Goal: Communication & Community: Answer question/provide support

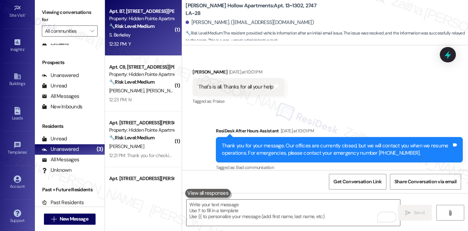
click at [152, 38] on div "S. Berkeley" at bounding box center [141, 35] width 66 height 9
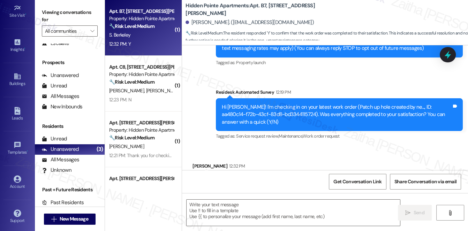
type textarea "Fetching suggested responses. Please feel free to read through the conversation…"
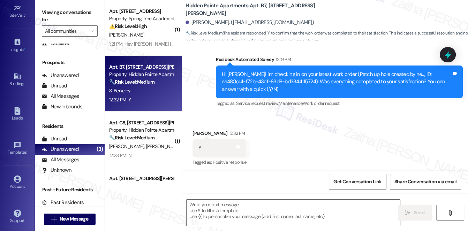
scroll to position [136, 0]
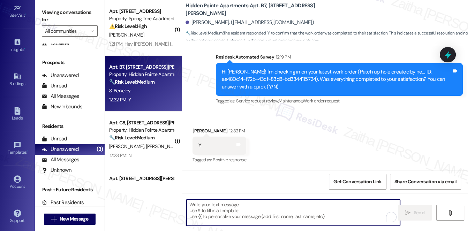
drag, startPoint x: 333, startPoint y: 95, endPoint x: 221, endPoint y: 210, distance: 160.5
click at [221, 210] on textarea "To enrich screen reader interactions, please activate Accessibility in Grammarl…" at bounding box center [294, 213] width 214 height 26
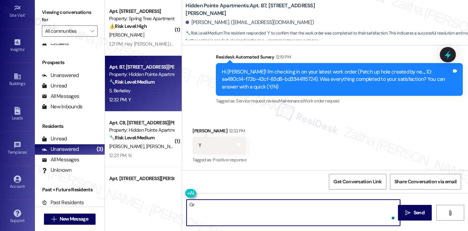
type textarea "G"
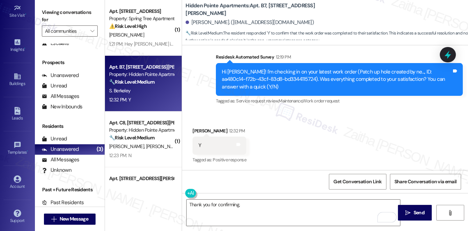
click at [197, 129] on div "Sherri Berkeley 12:32 PM" at bounding box center [219, 132] width 54 height 10
copy div "Sherri"
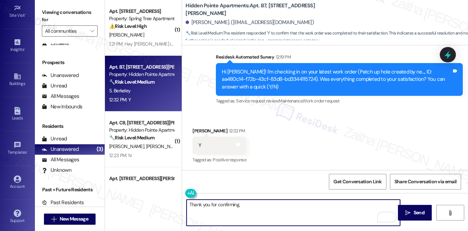
click at [254, 203] on textarea "Thank you for confirming," at bounding box center [294, 213] width 214 height 26
paste textarea "Sherri"
paste textarea "I'm happy the work order was completed to your satisfaction! We'd also love to …"
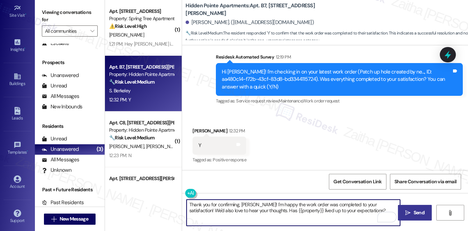
type textarea "Thank you for confirming, Sherri! I'm happy the work order was completed to you…"
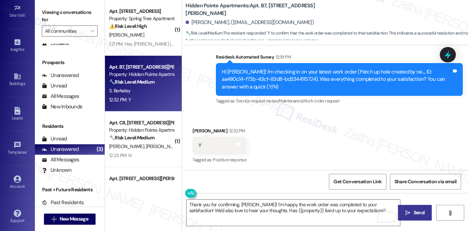
click at [416, 209] on span "Send" at bounding box center [419, 212] width 11 height 7
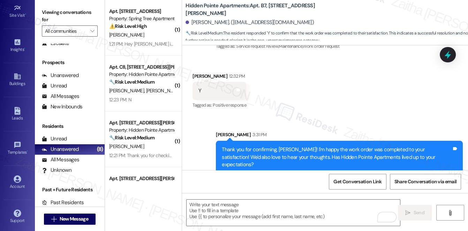
scroll to position [192, 0]
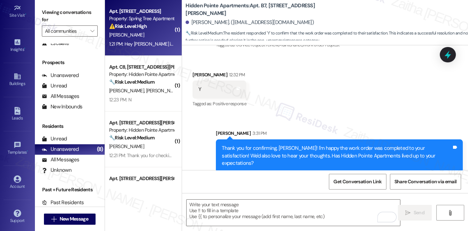
click at [149, 36] on div "L. Spedale" at bounding box center [141, 35] width 66 height 9
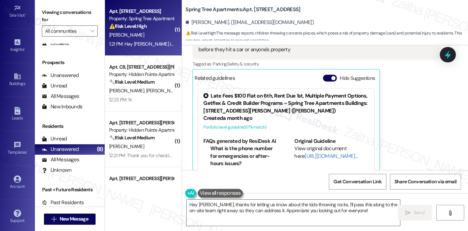
scroll to position [503, 0]
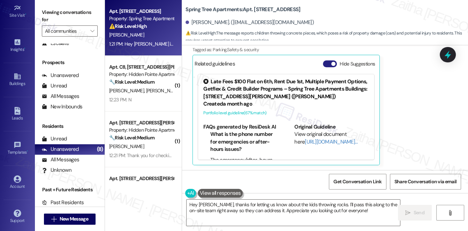
click at [326, 64] on button "Hide Suggestions" at bounding box center [330, 63] width 14 height 7
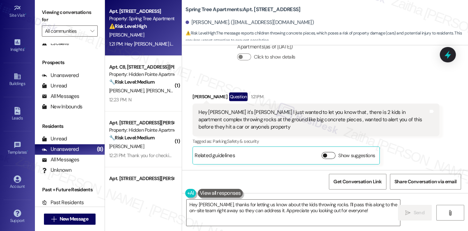
scroll to position [411, 0]
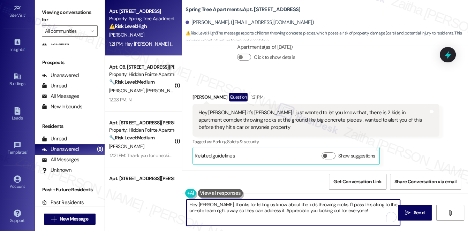
click at [196, 205] on textarea "Hey Landon, thanks for letting us know about the kids throwing rocks. I'll pass…" at bounding box center [294, 213] width 214 height 26
type textarea "Hi Landon, thanks for letting us know about the kids throwing rocks. I'll pass …"
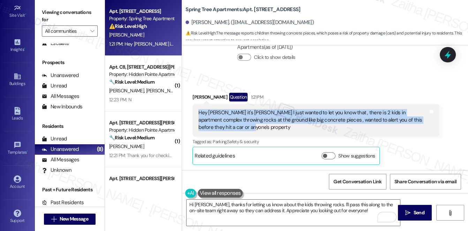
drag, startPoint x: 195, startPoint y: 113, endPoint x: 225, endPoint y: 127, distance: 32.8
click at [225, 127] on div "Hey Sarah it's Landon I just wanted to let you know that , there is 2 kids in a…" at bounding box center [315, 120] width 247 height 33
copy div "Hey Sarah it's Landon I just wanted to let you know that , there is 2 kids in a…"
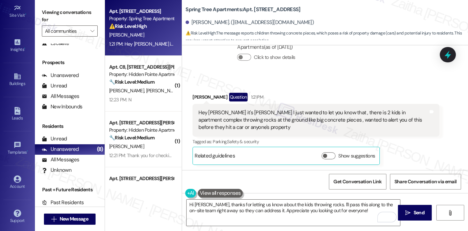
click at [319, 81] on div "Received via SMS Landon Spedale Question 1:21 PM Hey Sarah it's Landon I just w…" at bounding box center [325, 123] width 286 height 93
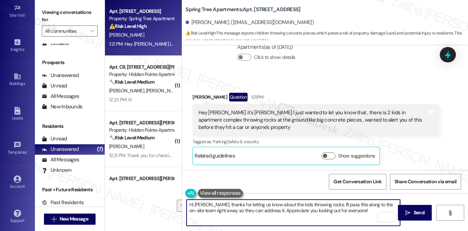
drag, startPoint x: 188, startPoint y: 205, endPoint x: 363, endPoint y: 214, distance: 175.6
click at [363, 214] on textarea "Hi Landon, thanks for letting us know about the kids throwing rocks. I'll pass …" at bounding box center [294, 213] width 214 height 26
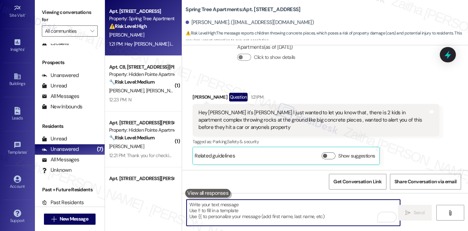
paste textarea "Hi Landon, thank you for letting me know — I really appreciate you bringing thi…"
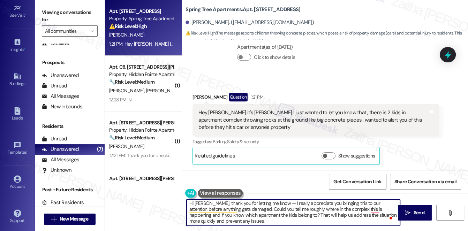
scroll to position [2, 0]
click at [276, 202] on textarea "Hi Landon, thank you for letting me know — I really appreciate you bringing thi…" at bounding box center [294, 213] width 214 height 26
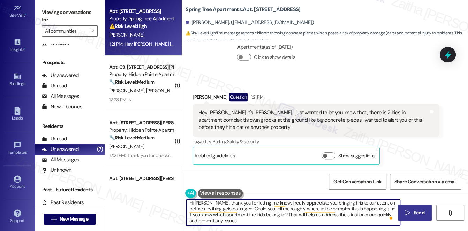
type textarea "Hi Landon, thank you for letting me know. I really appreciate you bringing this…"
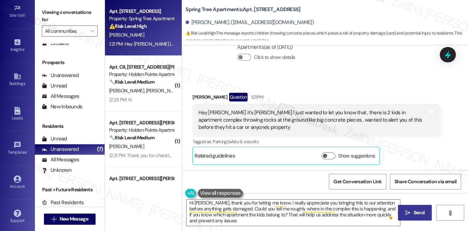
click at [413, 212] on span "Send" at bounding box center [419, 212] width 14 height 7
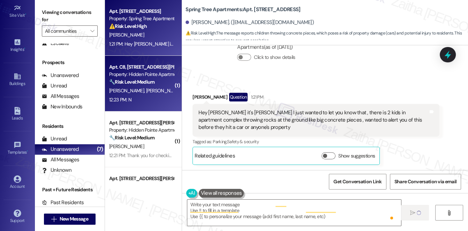
type textarea "Fetching suggested responses. Please feel free to read through the conversation…"
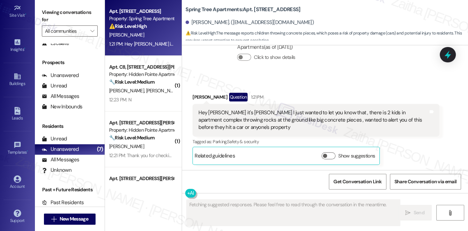
scroll to position [410, 0]
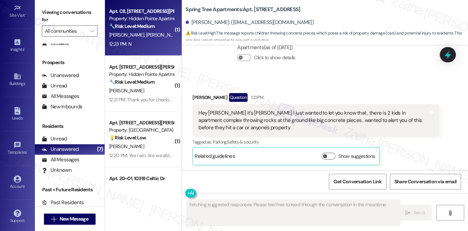
click at [139, 43] on div "12:23 PM: N 12:23 PM: N" at bounding box center [141, 44] width 66 height 9
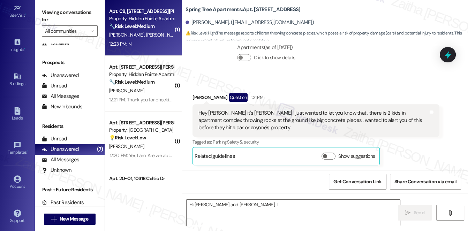
scroll to position [136, 0]
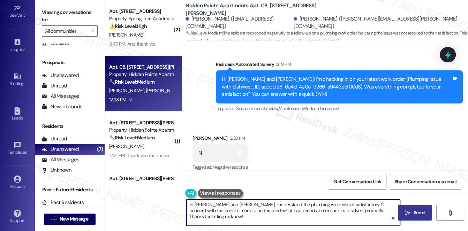
drag, startPoint x: 188, startPoint y: 204, endPoint x: 392, endPoint y: 209, distance: 204.7
click at [392, 209] on textarea "Hi Tommy and Lakenya, I understand the plumbing work wasn't satisfactory. I'll …" at bounding box center [294, 213] width 214 height 26
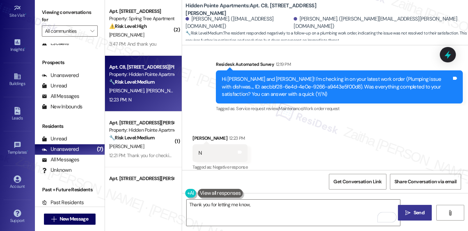
click at [199, 135] on div "Tommy Cann 12:23 PM" at bounding box center [219, 140] width 55 height 10
copy div "Tommy"
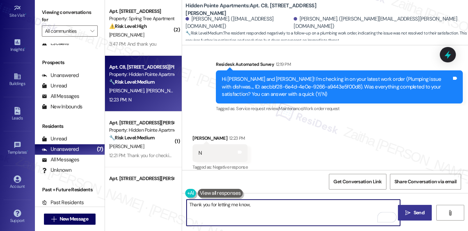
click at [258, 203] on textarea "Thank you for letting me know," at bounding box center [294, 213] width 214 height 26
paste textarea "Tommy"
paste textarea "I understand the work order wasn't completed to your satisfaction. Can you plea…"
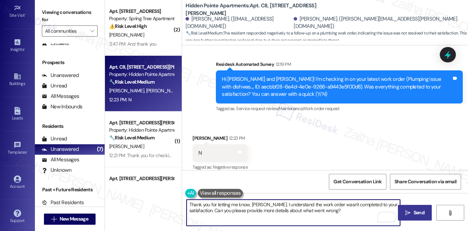
click at [216, 209] on textarea "Thank you for letting me know, Tommy. I understand the work order wasn't comple…" at bounding box center [294, 213] width 214 height 26
type textarea "Thank you for letting me know, Tommy. I understand the work order wasn't comple…"
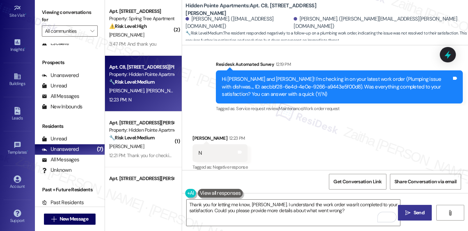
click at [415, 215] on span "Send" at bounding box center [419, 212] width 11 height 7
type textarea "Hi Tommy and Lakenya, I understand the plumbing work wasn't satisfactory. I'll …"
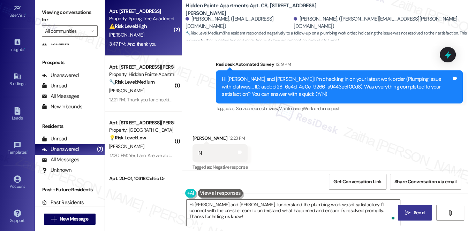
click at [150, 38] on div "L. Spedale" at bounding box center [141, 35] width 66 height 9
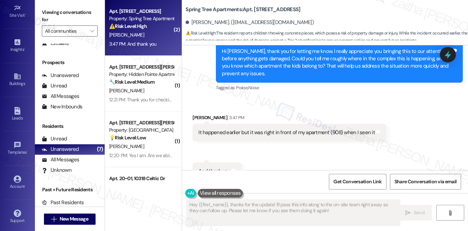
scroll to position [589, 0]
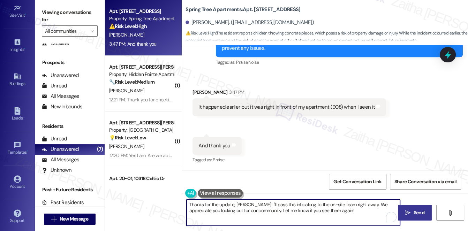
click at [334, 210] on textarea "Thanks for the update, Landon! I'll pass this info along to the on-site team ri…" at bounding box center [294, 213] width 214 height 26
click at [352, 204] on textarea "Thanks for the update, Landon! I'll pass this info along to the on-site team ri…" at bounding box center [294, 213] width 214 height 26
type textarea "Thanks for the update, Landon! I'll pass this info along to the on-site team. W…"
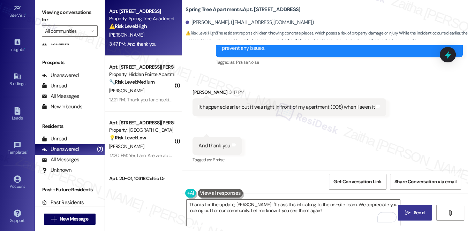
drag, startPoint x: 417, startPoint y: 212, endPoint x: 411, endPoint y: 203, distance: 10.8
click at [417, 212] on span "Send" at bounding box center [419, 212] width 11 height 7
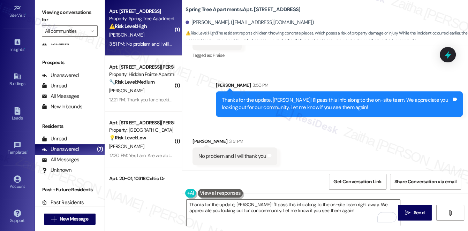
scroll to position [694, 0]
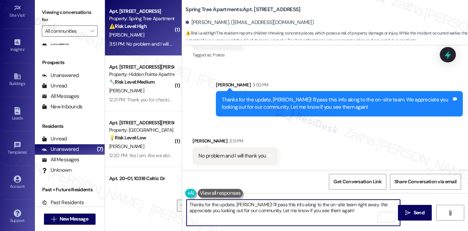
drag, startPoint x: 190, startPoint y: 205, endPoint x: 345, endPoint y: 214, distance: 155.4
click at [345, 214] on textarea "Thanks for the update, Landon! I'll pass this info along to the on-site team ri…" at bounding box center [294, 213] width 214 height 26
type textarea "T"
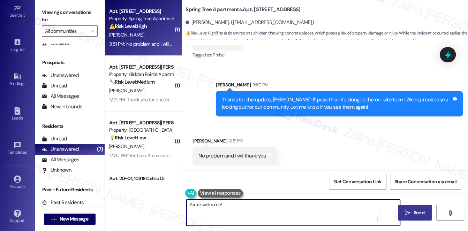
type textarea "You're welcome!"
click at [417, 211] on span "Send" at bounding box center [419, 212] width 11 height 7
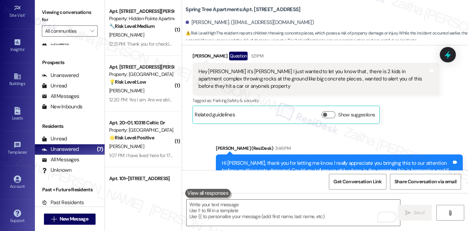
scroll to position [420, 0]
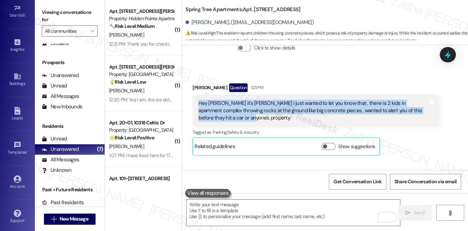
drag, startPoint x: 195, startPoint y: 103, endPoint x: 226, endPoint y: 120, distance: 35.4
click at [226, 120] on div "Hey Sarah it's Landon I just wanted to let you know that , there is 2 kids in a…" at bounding box center [315, 110] width 247 height 33
copy div "Hey Sarah it's Landon I just wanted to let you know that , there is 2 kids in a…"
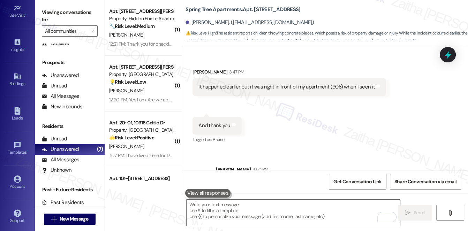
scroll to position [611, 0]
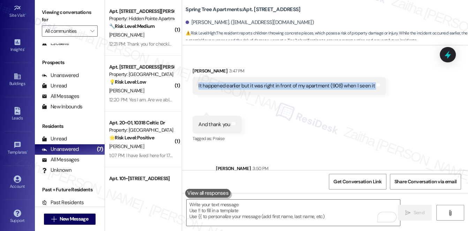
drag, startPoint x: 191, startPoint y: 83, endPoint x: 382, endPoint y: 86, distance: 190.8
click at [382, 86] on div "Received via SMS Landon Spedale 3:47 PM It happened earlier but it was right in…" at bounding box center [289, 81] width 204 height 38
copy div "It happened earlier but it was right in front of my apartment (908) when I seen…"
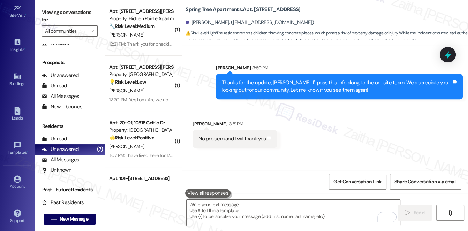
scroll to position [737, 0]
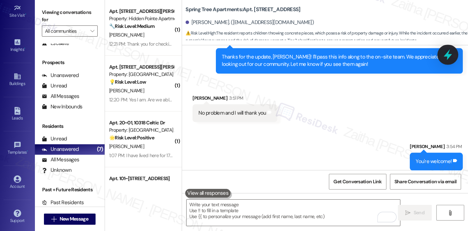
click at [452, 60] on div at bounding box center [447, 55] width 21 height 20
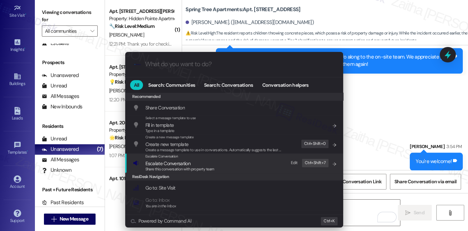
click at [176, 164] on span "Escalate Conversation" at bounding box center [167, 163] width 45 height 6
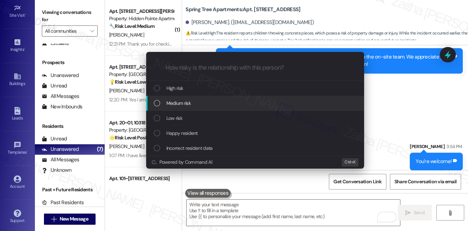
click at [192, 100] on div "Medium risk" at bounding box center [256, 103] width 204 height 8
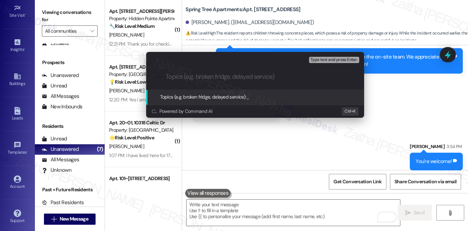
paste input "Resident Report: Kids Throwing Rocks Near Apt. 908"
type input "Resident Report: Kids Throwing Rocks Near Apt. 908"
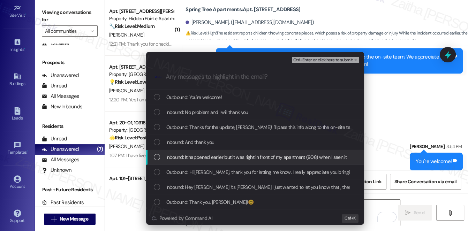
click at [224, 157] on span "Inbound: It happened earlier but it was right in front of my apartment (908) wh…" at bounding box center [256, 157] width 180 height 8
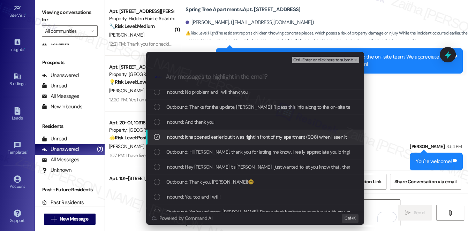
scroll to position [31, 0]
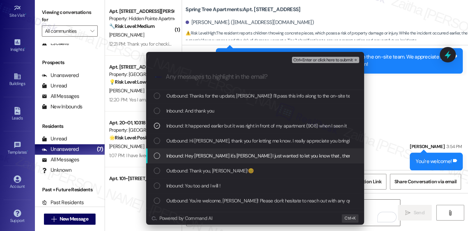
click at [204, 156] on span "Inbound: Hey Sarah it's Landon I just wanted to let you know that , there is 2 …" at bounding box center [415, 156] width 499 height 8
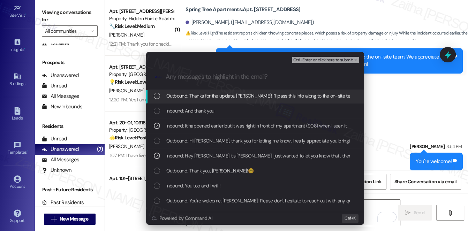
click at [309, 60] on span "Ctrl+Enter or click here to submit" at bounding box center [323, 60] width 60 height 5
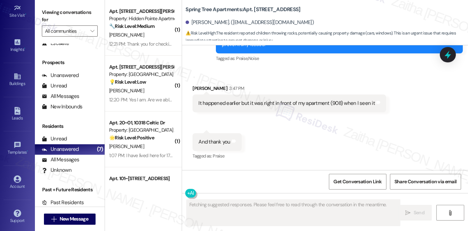
scroll to position [714, 0]
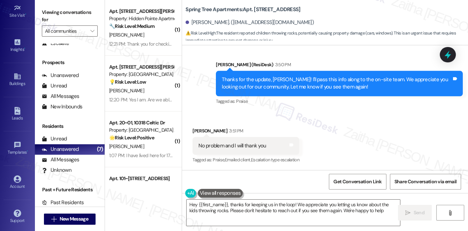
type textarea "Hey {{first_name}}, thanks for keeping us in the loop! We appreciate you lettin…"
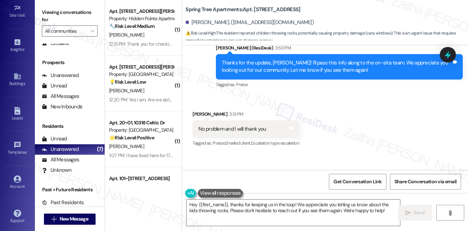
scroll to position [773, 0]
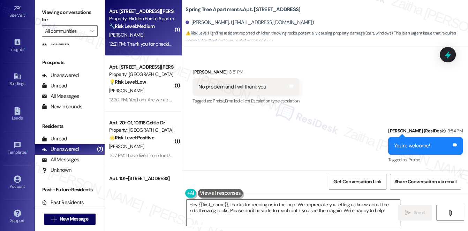
click at [147, 36] on div "[PERSON_NAME]" at bounding box center [141, 35] width 66 height 9
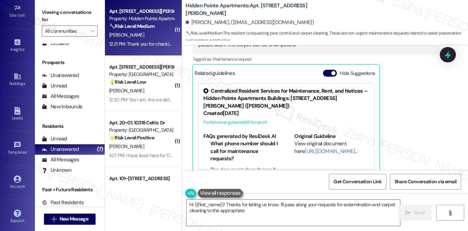
scroll to position [247, 0]
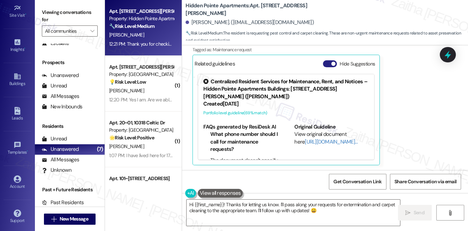
click at [327, 64] on button "Hide Suggestions" at bounding box center [330, 63] width 14 height 7
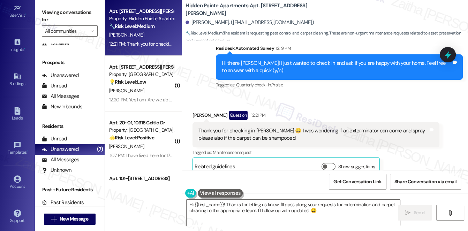
scroll to position [155, 0]
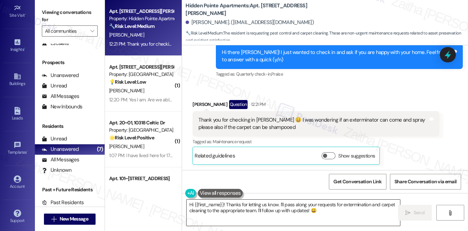
click at [190, 204] on textarea "Hi {{first_name}}! Thanks for letting us know. I'll pass along your requests fo…" at bounding box center [294, 213] width 214 height 26
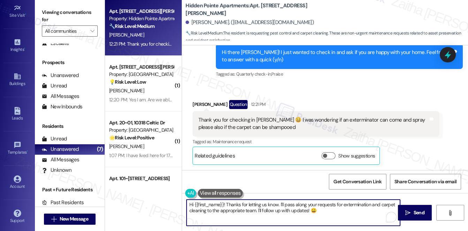
click at [190, 204] on textarea "Hi {{first_name}}! Thanks for letting us know. I'll pass along your requests fo…" at bounding box center [294, 213] width 214 height 26
type textarea "You{{first_name}}! Thanks for letting us know. I'll pass along your requests fo…"
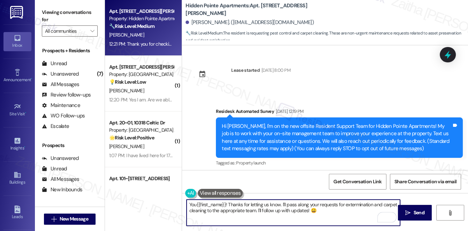
scroll to position [155, 0]
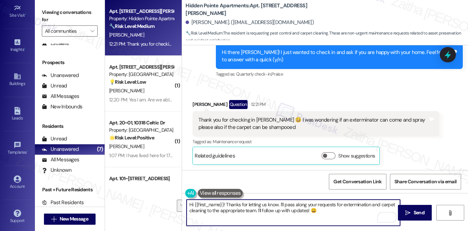
drag, startPoint x: 223, startPoint y: 205, endPoint x: 335, endPoint y: 219, distance: 112.4
click at [335, 219] on textarea "Hi {{first_name}}! Thanks for letting us know. I'll pass along your requests fo…" at bounding box center [294, 213] width 214 height 26
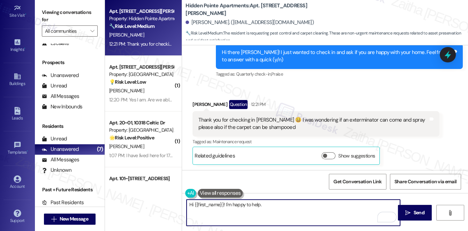
type textarea "Hi {{first_name}}! I'm happy to help."
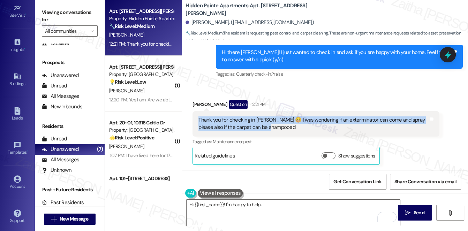
drag, startPoint x: 197, startPoint y: 120, endPoint x: 282, endPoint y: 133, distance: 86.1
click at [282, 133] on div "Thank you for checking in [PERSON_NAME] 😀 I was wondering if an exterminator ca…" at bounding box center [315, 123] width 247 height 25
copy div "Thank you for checking in [PERSON_NAME] 😀 I was wondering if an exterminator ca…"
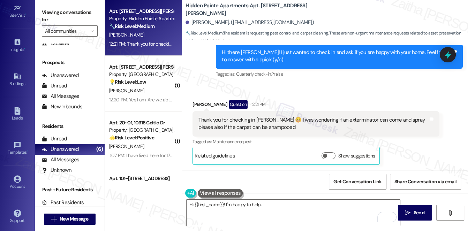
click at [324, 97] on div "Received via SMS [PERSON_NAME] Question 12:21 PM Thank you for checking in [PER…" at bounding box center [315, 132] width 257 height 75
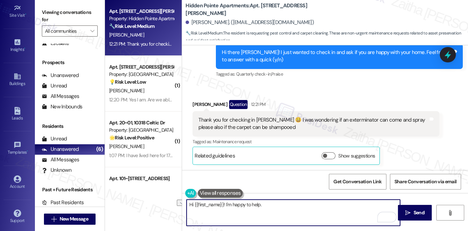
drag, startPoint x: 278, startPoint y: 206, endPoint x: 189, endPoint y: 207, distance: 89.3
click at [188, 208] on textarea "Hi {{first_name}}! I'm happy to help." at bounding box center [294, 213] width 214 height 26
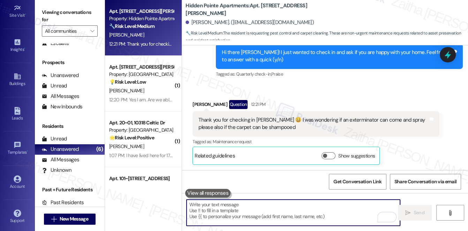
paste textarea "Hi {{first_name}}, thank you for reaching out 😀 I’ll be happy to look into sche…"
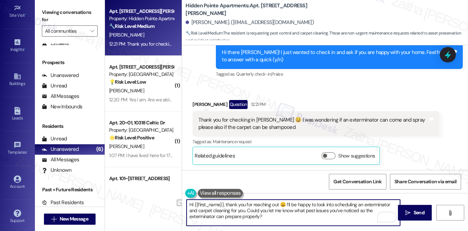
drag, startPoint x: 225, startPoint y: 204, endPoint x: 283, endPoint y: 204, distance: 57.9
click at [283, 204] on textarea "Hi {{first_name}}, thank you for reaching out 😀 I’ll be happy to look into sche…" at bounding box center [294, 213] width 214 height 26
click at [268, 206] on textarea "Hi {{first_name}}, I'm happy to help. I’ll be happy to look into scheduling an …" at bounding box center [294, 213] width 214 height 26
click at [273, 204] on textarea "Hi {{first_name}}, I'm happy to help. I’ll be happy to look into scheduling an …" at bounding box center [294, 213] width 214 height 26
drag, startPoint x: 223, startPoint y: 205, endPoint x: 260, endPoint y: 204, distance: 37.0
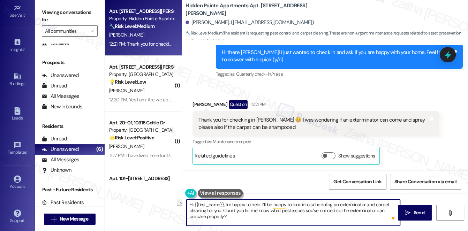
click at [260, 204] on textarea "Hi {{first_name}}, I'm happy to help. I’ll be happy to look into scheduling an …" at bounding box center [294, 213] width 214 height 26
click at [190, 205] on textarea "Hi {{first_name}}. I’ll be happy to look into scheduling an exterminator and ca…" at bounding box center [294, 213] width 214 height 26
drag, startPoint x: 254, startPoint y: 204, endPoint x: 292, endPoint y: 205, distance: 38.4
click at [292, 205] on textarea "Hi {{first_name}}. I’ll be happy to look into scheduling an exterminator and ca…" at bounding box center [294, 213] width 214 height 26
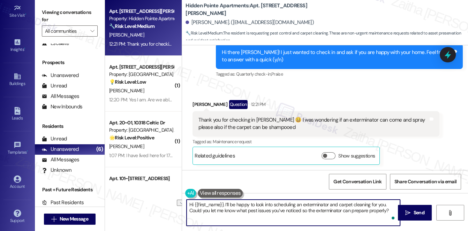
click at [278, 204] on textarea "Hi {{first_name}}. I’ll be happy to look into scheduling an exterminator and ca…" at bounding box center [294, 213] width 214 height 26
drag, startPoint x: 329, startPoint y: 205, endPoint x: 256, endPoint y: 205, distance: 73.2
click at [256, 205] on textarea "Hi {{first_name}}. I’ll be happy to look into scheduling an exterminator and ca…" at bounding box center [294, 213] width 214 height 26
click at [191, 202] on textarea "Hi {{first_name}}. I’ll be happy to lsubmitand carpet cleaning for you. Could y…" at bounding box center [294, 213] width 214 height 26
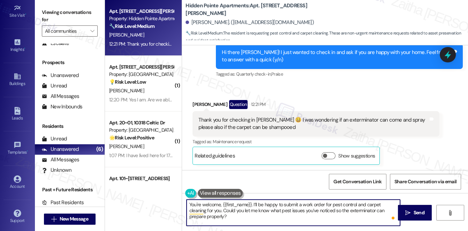
type textarea "You're welcome, {{first_name}}. I’ll be happy to submit a work order for pest c…"
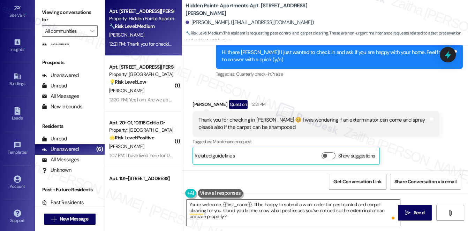
click at [309, 91] on div "Received via SMS Mitzy Ellis Question 12:21 PM Thank you for checking in Sarah …" at bounding box center [325, 127] width 286 height 86
drag, startPoint x: 416, startPoint y: 210, endPoint x: 405, endPoint y: 197, distance: 15.8
click at [416, 209] on span "Send" at bounding box center [419, 212] width 11 height 7
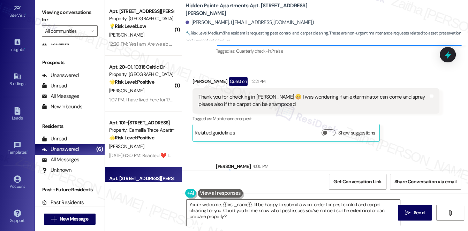
scroll to position [211, 0]
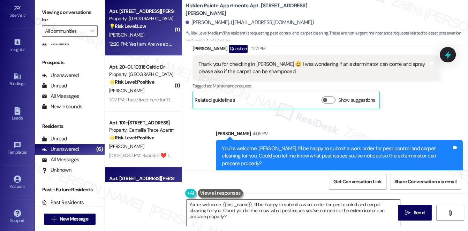
click at [150, 28] on div "💡 Risk Level: Low The resident is requesting carpet shampooing, which is a non-…" at bounding box center [141, 26] width 65 height 7
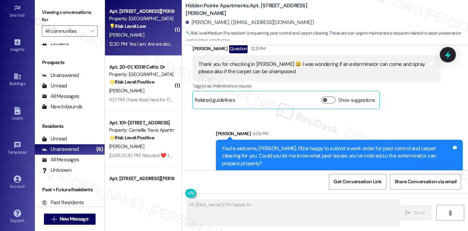
scroll to position [48, 0]
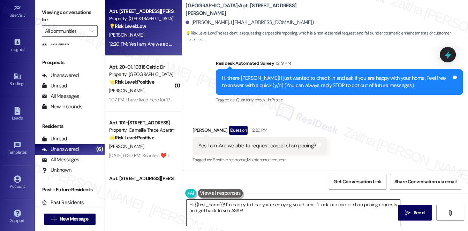
click at [191, 204] on textarea "Hi {{first_name}}! I'm happy to hear you're enjoying your home. I'll look into …" at bounding box center [294, 213] width 214 height 26
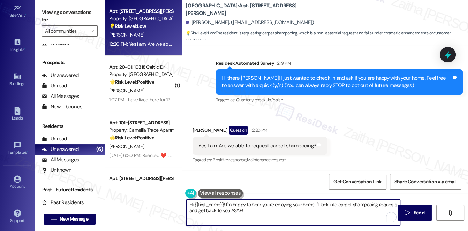
click at [191, 204] on textarea "Hi {{first_name}}! I'm happy to hear you're enjoying your home. I'll look into …" at bounding box center [294, 213] width 214 height 26
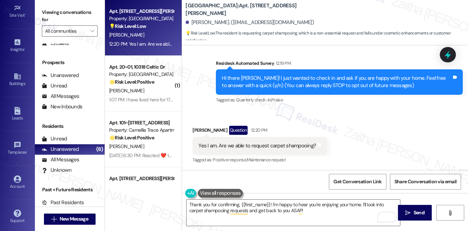
drag, startPoint x: 252, startPoint y: 9, endPoint x: 328, endPoint y: 10, distance: 76.7
click at [328, 10] on div "Hampton Court Apartments: Apt. 101, 2424 Drusilla Lane Caijah Howard. (caijahgh…" at bounding box center [326, 21] width 282 height 38
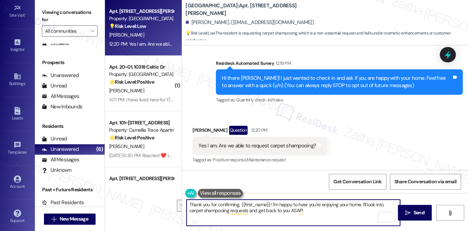
drag, startPoint x: 298, startPoint y: 205, endPoint x: 314, endPoint y: 215, distance: 19.0
click at [314, 215] on textarea "Thank you for confirming, {{first_name}}! I'm happy to hear you're enjoying you…" at bounding box center [294, 213] width 214 height 26
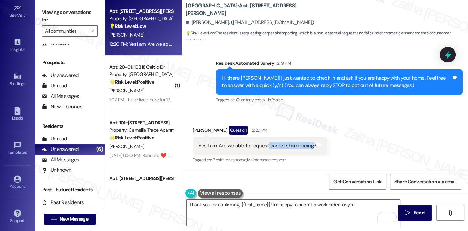
drag, startPoint x: 266, startPoint y: 144, endPoint x: 309, endPoint y: 145, distance: 42.2
click at [309, 145] on div "Yes I am. Are we able to request carpet shampooing?" at bounding box center [257, 145] width 118 height 7
copy div "carpet shampooing"
click at [338, 204] on textarea "Thank you for confirming, {{first_name}}! I'm happy to submit a work order for …" at bounding box center [294, 213] width 214 height 26
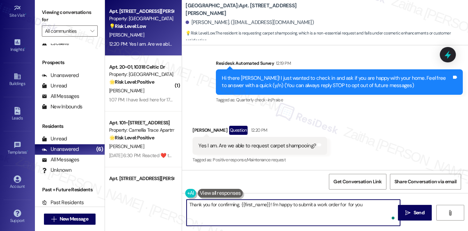
paste textarea "carpet shampooing"
click at [257, 217] on textarea "Thank you for confirming, {{first_name}}! I'm happy to submit a work order for …" at bounding box center [294, 213] width 214 height 26
drag, startPoint x: 190, startPoint y: 204, endPoint x: 229, endPoint y: 210, distance: 39.9
click at [229, 210] on textarea "Thank you for confirming, {{first_name}}! I'm happy to submit a work order for …" at bounding box center [294, 213] width 214 height 26
type textarea "T"
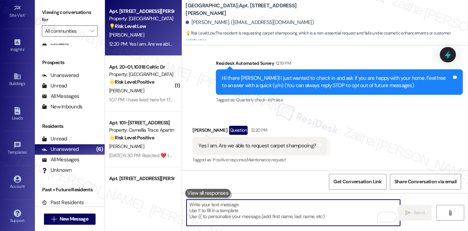
paste textarea "Thank you for confirming, {{first_name}}! I’ll be happy to submit a work order …"
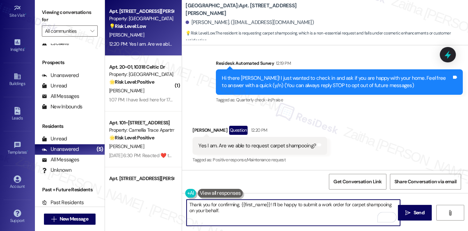
paste textarea "Do we have your permission to enter during your absence? Do you have pets that …"
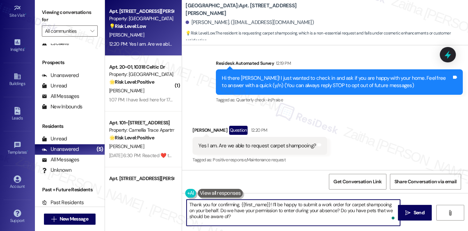
click at [282, 203] on textarea "Thank you for confirming, {{first_name}}! I’ll be happy to submit a work order …" at bounding box center [294, 213] width 214 height 26
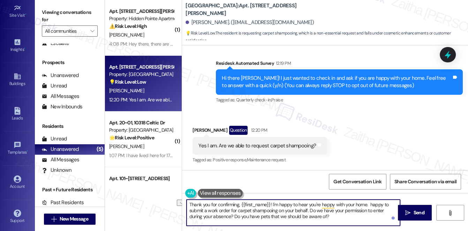
drag, startPoint x: 369, startPoint y: 204, endPoint x: 390, endPoint y: 204, distance: 20.9
click at [390, 204] on textarea "Thank you for confirming, {{first_name}}! I'm happy to hear you're happy with y…" at bounding box center [294, 213] width 214 height 26
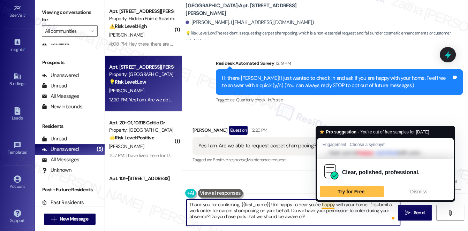
click at [328, 205] on textarea "Thank you for confirming, {{first_name}}! I'm happy to hear you're happy with y…" at bounding box center [294, 213] width 214 height 26
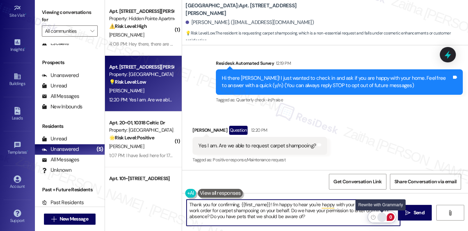
type textarea "Thank you for confirming, {{first_name}}! I'm happy to hear you're happy with y…"
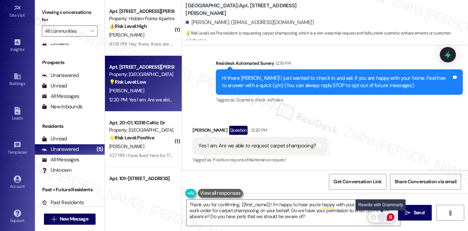
click at [381, 218] on div "Rewrite with Grammarly" at bounding box center [382, 217] width 8 height 8
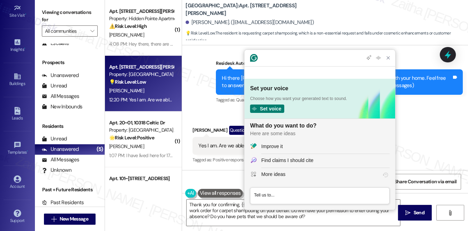
scroll to position [0, 0]
click at [312, 146] on div "Improve it" at bounding box center [325, 146] width 128 height 7
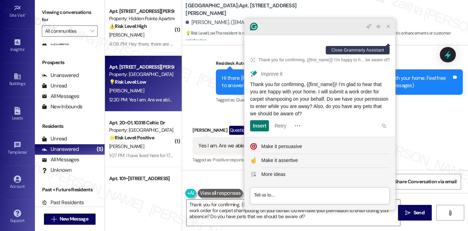
click at [388, 29] on icon "Close Grammarly Assistant" at bounding box center [388, 27] width 6 height 6
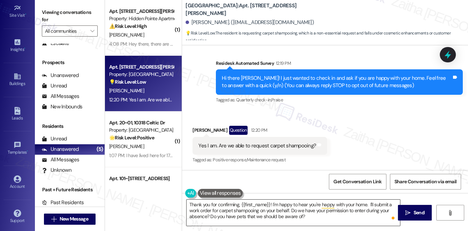
drag, startPoint x: 416, startPoint y: 215, endPoint x: 388, endPoint y: 202, distance: 31.5
click at [416, 215] on span "Send" at bounding box center [419, 212] width 11 height 7
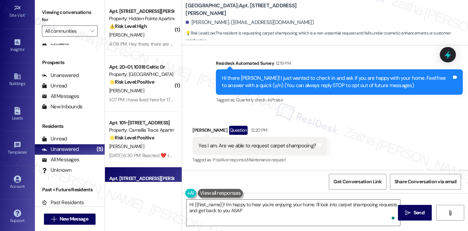
type textarea "Hi {{first_name}}! I'm happy to hear you're enjoying your home. I'll look into …"
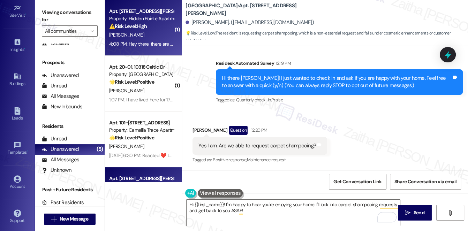
click at [148, 31] on div "[PERSON_NAME]" at bounding box center [141, 35] width 66 height 9
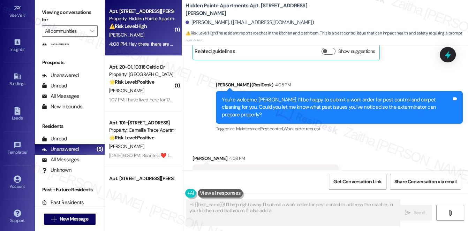
scroll to position [280, 0]
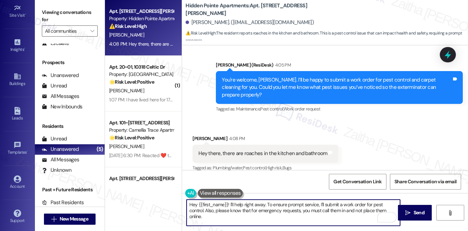
drag, startPoint x: 188, startPoint y: 205, endPoint x: 385, endPoint y: 207, distance: 197.4
click at [385, 210] on textarea "Hey {{first_name}}! I'll help right away. To ensure prompt service, I'll submit…" at bounding box center [294, 213] width 214 height 26
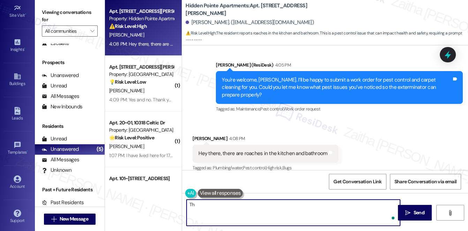
type textarea "T"
type textarea "Got it!"
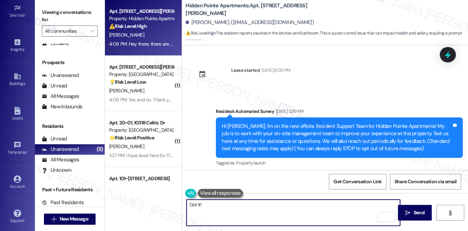
scroll to position [280, 0]
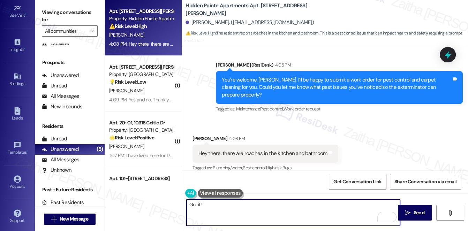
paste textarea "Do we have your permission to enter during your absence? Do you have pets that …"
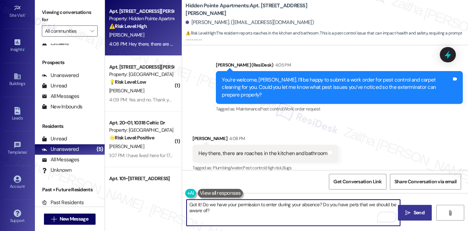
type textarea "Got it! Do we have your permission to enter during your absence? Do you have pe…"
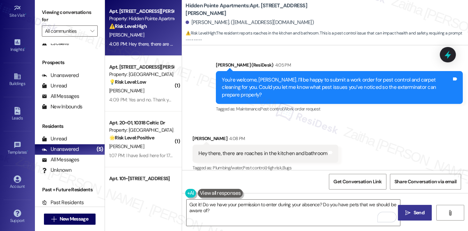
click at [417, 212] on span "Send" at bounding box center [419, 212] width 11 height 7
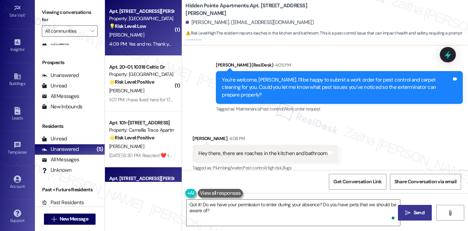
click at [148, 34] on div "[PERSON_NAME]" at bounding box center [141, 35] width 66 height 9
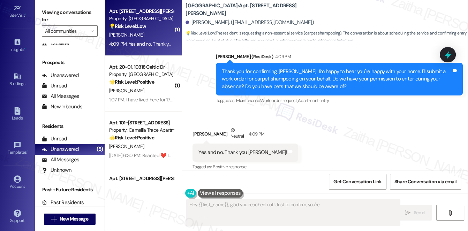
scroll to position [188, 0]
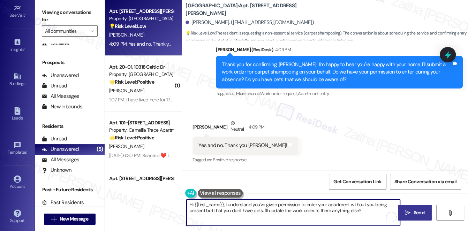
drag, startPoint x: 189, startPoint y: 203, endPoint x: 365, endPoint y: 209, distance: 176.2
click at [365, 209] on textarea "Hi {{first_name}}, I understand you've given permission to enter your apartment…" at bounding box center [294, 213] width 214 height 26
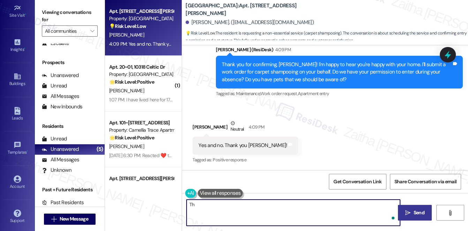
type textarea "T"
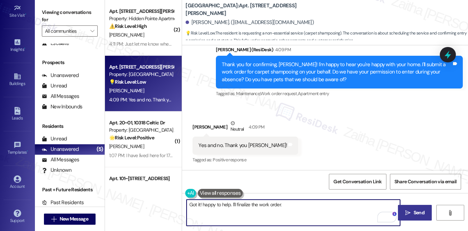
paste textarea "Is there anything else I can assist you with?"
type textarea "Got it! happy to help. I'll finalize the work order. Is there anything else I c…"
click at [414, 214] on span "Send" at bounding box center [419, 212] width 11 height 7
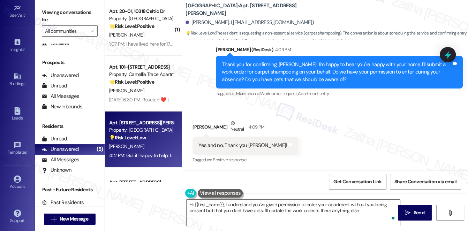
type textarea "Hi {{first_name}}, I understand you've given permission to enter your apartment…"
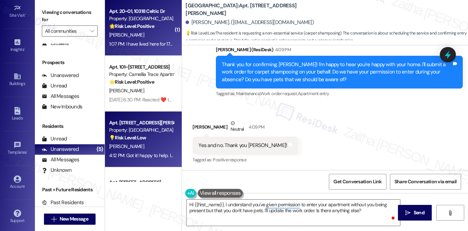
click at [152, 37] on div "[PERSON_NAME]" at bounding box center [141, 35] width 66 height 9
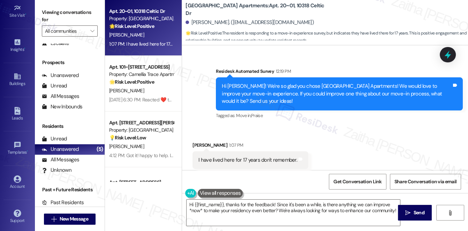
scroll to position [268, 0]
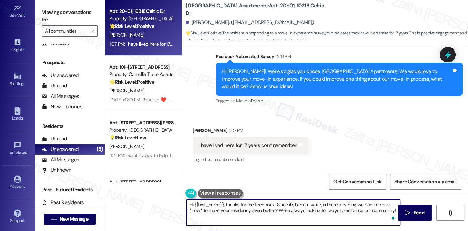
drag, startPoint x: 226, startPoint y: 203, endPoint x: 188, endPoint y: 204, distance: 38.4
click at [188, 204] on textarea "Hi {{first_name}}, thanks for the feedback! Since it's been a while, is there a…" at bounding box center [294, 213] width 214 height 26
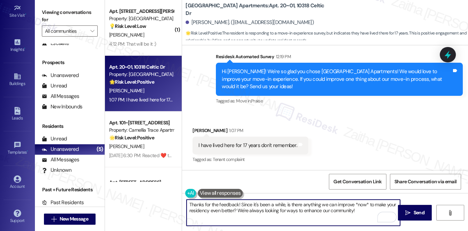
click at [203, 202] on textarea "Thanks for the feedback! Since it's been a while, is there anything we can impr…" at bounding box center [294, 213] width 214 height 26
click at [233, 203] on textarea "Thank you for the feedback! Since it's been a while, is there anything we can i…" at bounding box center [294, 213] width 214 height 26
click at [196, 132] on div "Faye Mcgee 1:07 PM" at bounding box center [250, 132] width 116 height 10
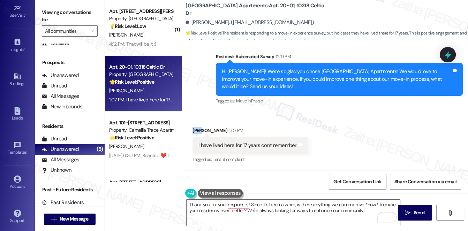
click at [196, 132] on div "Faye Mcgee 1:07 PM" at bounding box center [250, 132] width 116 height 10
copy div "Faye"
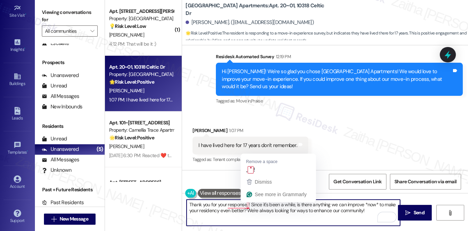
click at [248, 205] on textarea "Thank you for your response, ! Since it's been a while, is there anything we ca…" at bounding box center [294, 213] width 214 height 26
paste textarea "Faye"
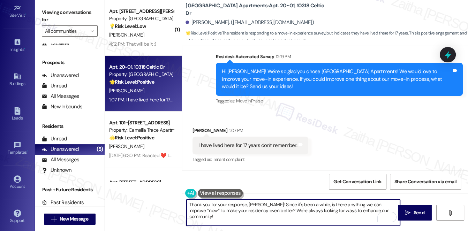
click at [218, 211] on textarea "Thank you for your response, Faye! Since it's been a while, is there anything w…" at bounding box center [294, 213] width 214 height 26
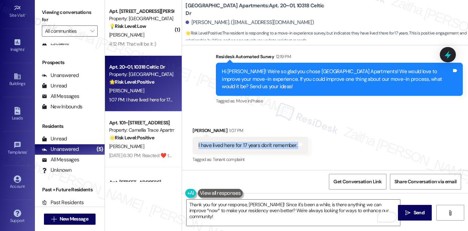
drag, startPoint x: 194, startPoint y: 149, endPoint x: 304, endPoint y: 141, distance: 110.5
click at [304, 141] on div "I have lived here for 17 years don't remember. Tags and notes" at bounding box center [250, 146] width 116 height 18
copy div "I have lived here for 17 years don't remember. Tags and notes"
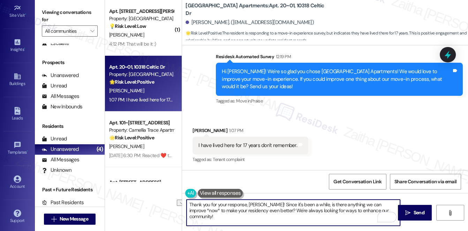
drag, startPoint x: 190, startPoint y: 204, endPoint x: 304, endPoint y: 203, distance: 114.0
click at [304, 203] on textarea "Thank you for your response, Faye! Since it's been a while, is there anything w…" at bounding box center [294, 213] width 214 height 26
paste textarea "sharing that, {{first_name}}! We really appreciate your 17 years here — your lo…"
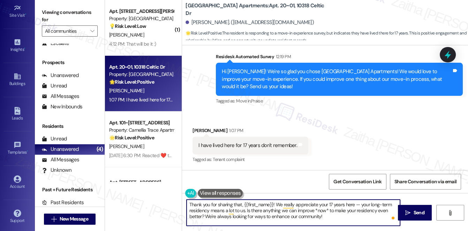
click at [359, 203] on textarea "Thank you for sharing that, {{first_name}}! We really appreciate your 17 years …" at bounding box center [294, 213] width 214 height 26
type textarea "Thank you for sharing that, {{first_name}}! We really appreciate your 17 years …"
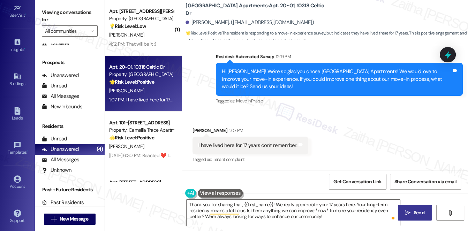
click at [416, 212] on span "Send" at bounding box center [419, 212] width 11 height 7
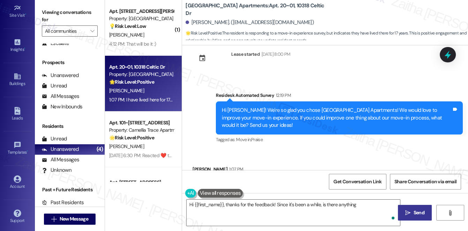
scroll to position [209, 0]
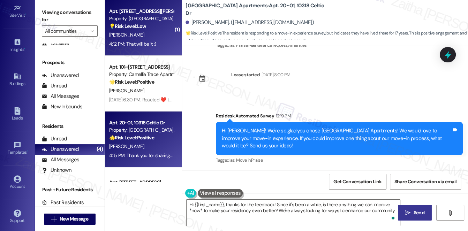
type textarea "Hi {{first_name}}, thanks for the feedback! Since it's been a while, is there a…"
click at [157, 33] on div "C. Howard" at bounding box center [141, 35] width 66 height 9
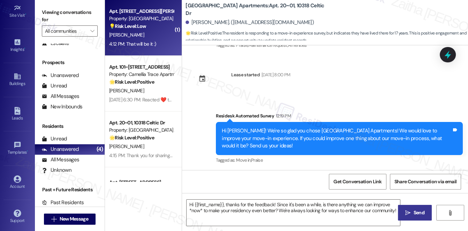
type textarea "Fetching suggested responses. Please feel free to read through the conversation…"
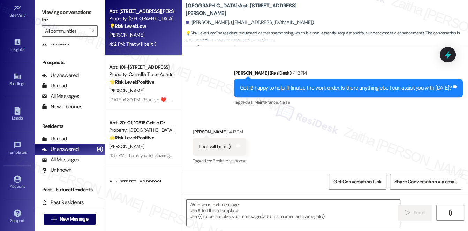
scroll to position [306, 0]
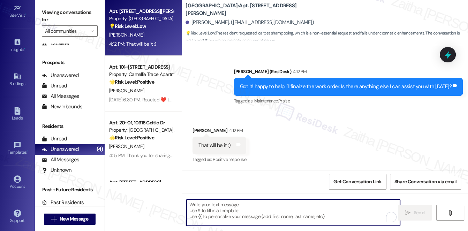
click at [226, 211] on textarea "To enrich screen reader interactions, please activate Accessibility in Grammarl…" at bounding box center [294, 213] width 214 height 26
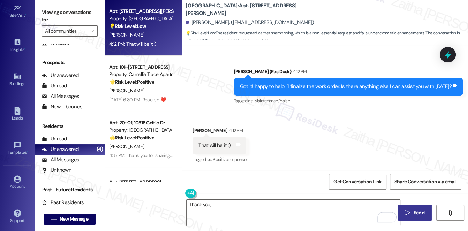
click at [197, 128] on div "Caijah Howard 4:12 PM" at bounding box center [219, 132] width 54 height 10
copy div "Caijah"
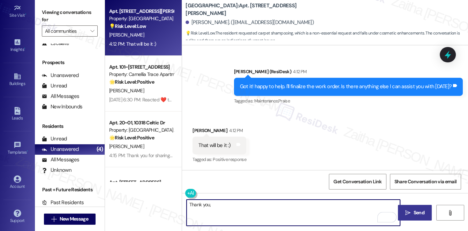
click at [229, 217] on textarea "Thank you," at bounding box center [294, 213] width 214 height 26
paste textarea "Caijah"
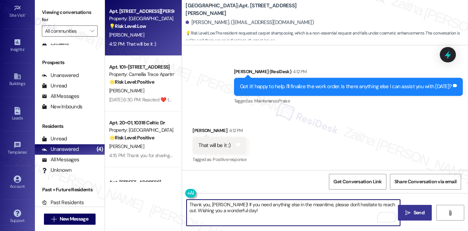
click at [389, 203] on textarea "Thank you, Caijah! If you need anything else in the meantime, please don't hesi…" at bounding box center [294, 213] width 214 height 26
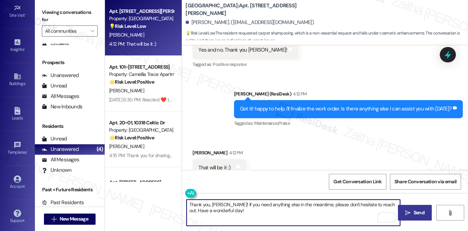
scroll to position [274, 0]
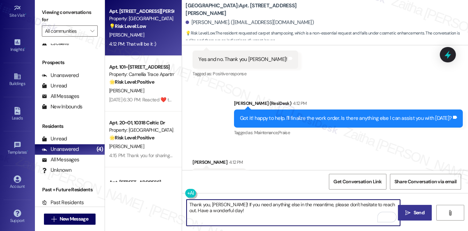
type textarea "Thank you, Caijah! If you need anything else in the meantime, please don't hesi…"
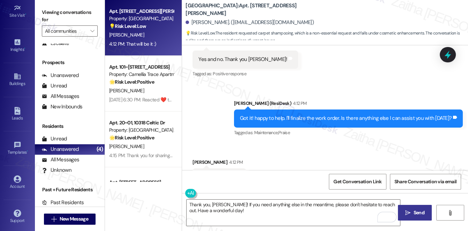
click at [419, 211] on span "Send" at bounding box center [419, 212] width 11 height 7
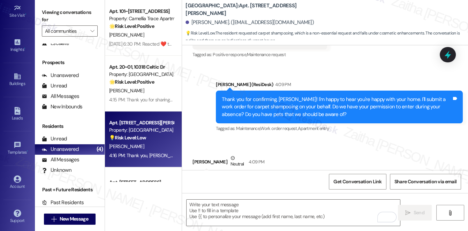
scroll to position [57, 0]
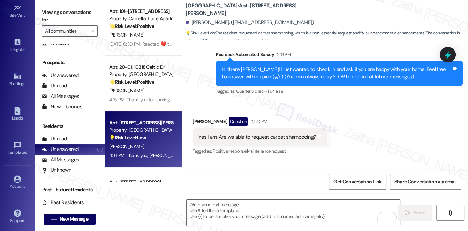
click at [264, 138] on div "Yes I am. Are we able to request carpet shampooing?" at bounding box center [257, 137] width 118 height 7
drag, startPoint x: 267, startPoint y: 135, endPoint x: 314, endPoint y: 137, distance: 47.1
click at [314, 137] on div "Yes I am. Are we able to request carpet shampooing? Tags and notes" at bounding box center [259, 137] width 135 height 18
copy div "carpet shampooing? Tags and notes"
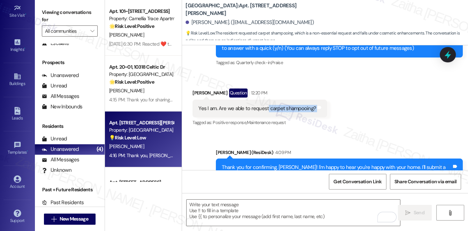
scroll to position [89, 0]
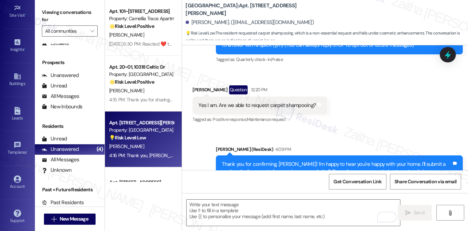
click at [367, 124] on div "Received via SMS Caijah Howard Question 12:20 PM Yes I am. Are we able to reque…" at bounding box center [325, 100] width 286 height 60
click at [444, 55] on icon at bounding box center [448, 55] width 12 height 12
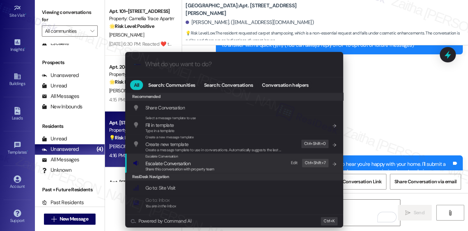
click at [167, 164] on span "Escalate Conversation" at bounding box center [167, 163] width 45 height 6
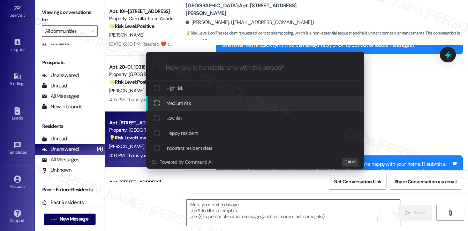
click at [176, 101] on span "Medium risk" at bounding box center [178, 103] width 24 height 8
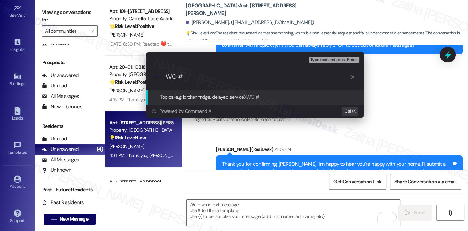
paste input "125474"
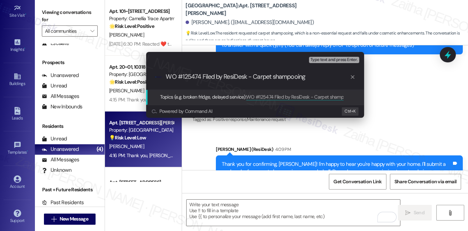
click at [287, 76] on input "WO #125474 Filed by ResiDesk - Carpet shampooing" at bounding box center [258, 76] width 184 height 7
type input "WO #125474 Filed by ResiDesk - Carpet cleaning"
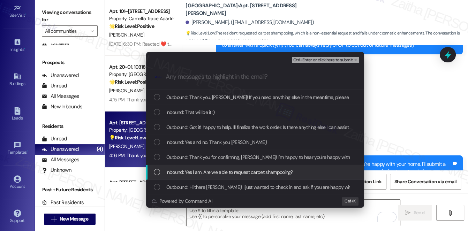
click at [242, 170] on span "Inbound: Yes I am. Are we able to request carpet shampooing?" at bounding box center [229, 172] width 127 height 8
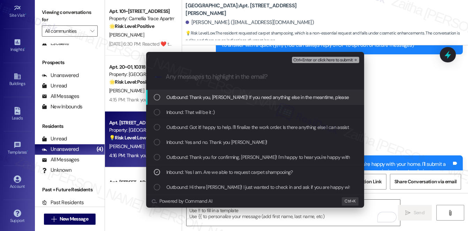
click at [320, 59] on span "Ctrl+Enter or click here to submit" at bounding box center [323, 60] width 60 height 5
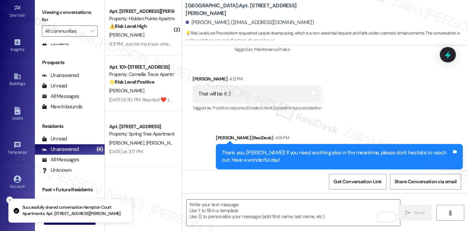
scroll to position [369, 0]
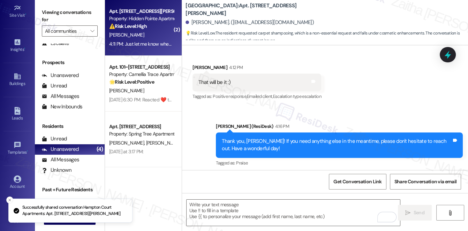
click at [142, 33] on div "[PERSON_NAME]" at bounding box center [141, 35] width 66 height 9
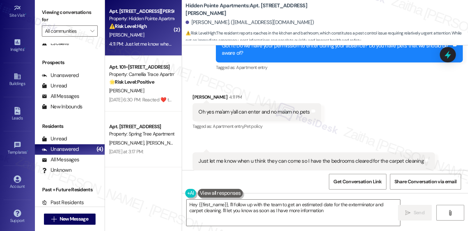
type textarea "Hey {{first_name}}, I'll follow up with the team to get an estimated date for t…"
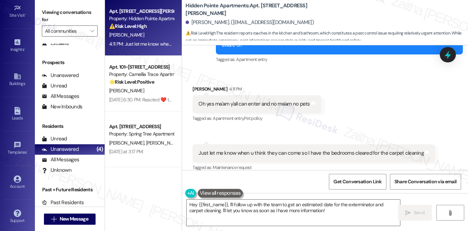
scroll to position [455, 0]
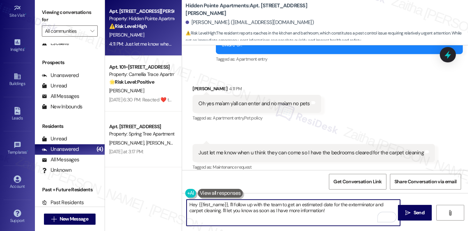
click at [227, 204] on textarea "Hey {{first_name}}, I'll follow up with the team to get an estimated date for t…" at bounding box center [294, 213] width 214 height 26
drag, startPoint x: 190, startPoint y: 205, endPoint x: 310, endPoint y: 211, distance: 120.8
click at [310, 211] on textarea "Hey {{first_name}}, I'll follow up with the team to get an estimated date for t…" at bounding box center [294, 213] width 214 height 26
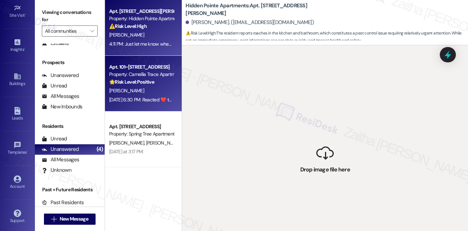
click at [166, 86] on div "[PERSON_NAME]" at bounding box center [141, 90] width 66 height 9
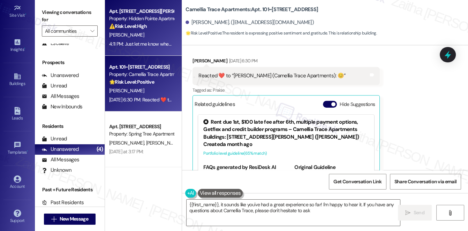
type textarea "{{first_name}}, it sounds like you've had a great experience so far! I'm happy …"
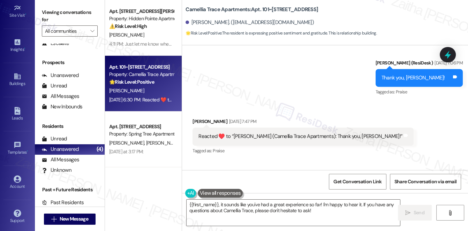
scroll to position [497, 0]
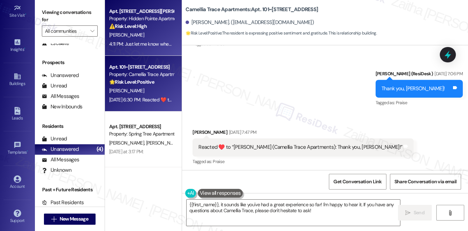
click at [160, 34] on div "[PERSON_NAME]" at bounding box center [141, 35] width 66 height 9
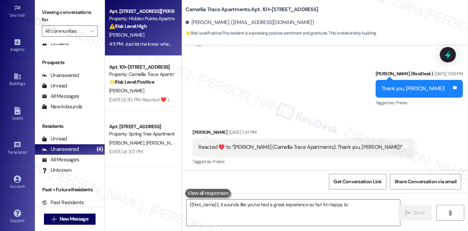
type textarea "{{first_name}}, it sounds like you've had a great experience so far! I'm happy …"
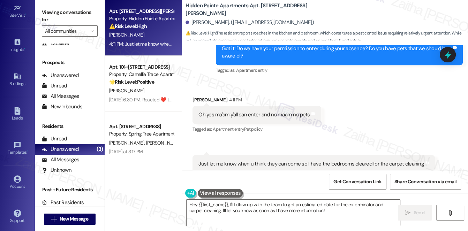
scroll to position [455, 0]
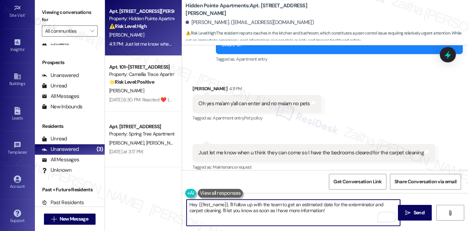
drag, startPoint x: 187, startPoint y: 205, endPoint x: 312, endPoint y: 213, distance: 125.5
click at [312, 213] on textarea "Hey {{first_name}}, I'll follow up with the team to get an estimated date for t…" at bounding box center [294, 213] width 214 height 26
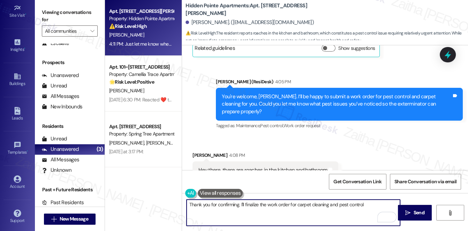
scroll to position [264, 0]
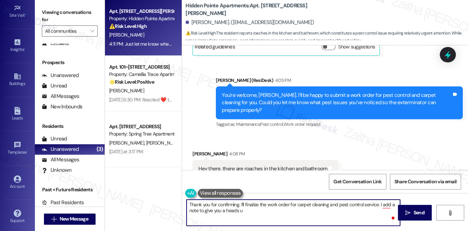
type textarea "Thank you for confirming. I'll finalize the work order for carpet cleaning and …"
drag, startPoint x: 187, startPoint y: 203, endPoint x: 260, endPoint y: 211, distance: 73.4
click at [260, 211] on textarea "Thank you for confirming. I'll finalize the work order for carpet cleaning and …" at bounding box center [294, 213] width 214 height 26
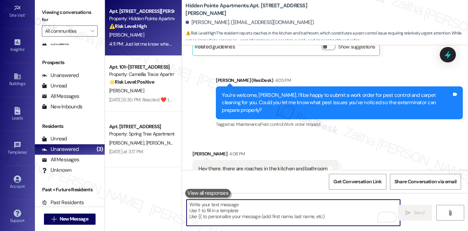
paste textarea "Thank you for confirming. I’ll go ahead and finalize the work order for carpet …"
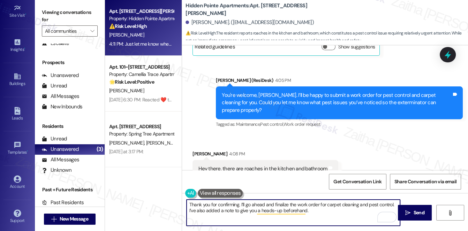
paste textarea "Is there anything else I can assist you with?"
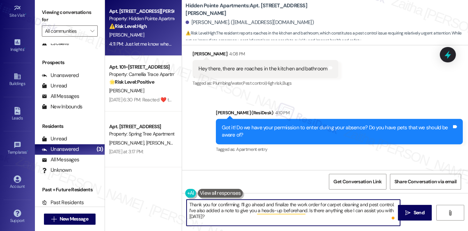
scroll to position [391, 0]
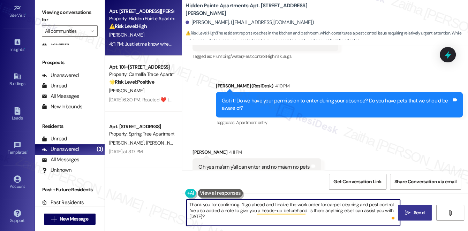
type textarea "Thank you for confirming. I’ll go ahead and finalize the work order for carpet …"
click at [414, 213] on span "Send" at bounding box center [419, 212] width 11 height 7
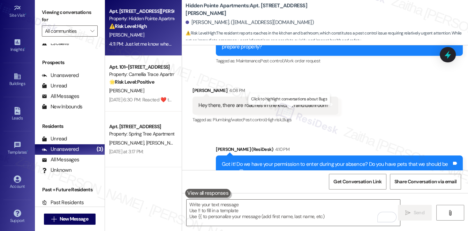
scroll to position [296, 0]
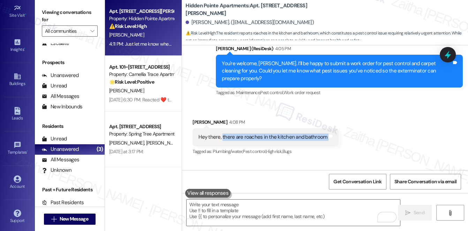
copy div "there are roaches in the kitchen and bathroom Tags and notes"
drag, startPoint x: 221, startPoint y: 129, endPoint x: 328, endPoint y: 134, distance: 107.5
click at [328, 134] on div "Hey there, there are roaches in the kitchen and bathroom Tags and notes" at bounding box center [265, 137] width 146 height 18
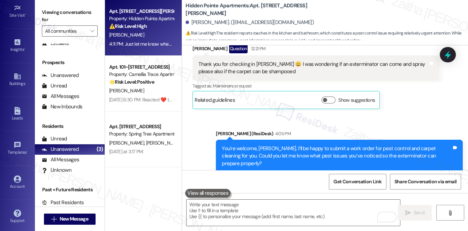
scroll to position [201, 0]
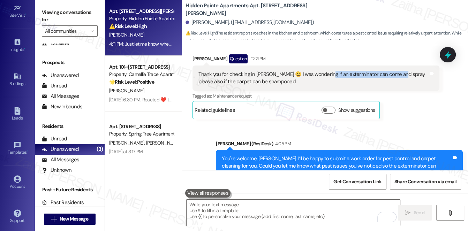
drag, startPoint x: 321, startPoint y: 74, endPoint x: 396, endPoint y: 71, distance: 75.0
click at [396, 71] on div "Thank you for checking in [PERSON_NAME] 😀 I was wondering if an exterminator ca…" at bounding box center [313, 78] width 230 height 15
copy div "xterminator can come and spray p"
click at [429, 114] on div "[PERSON_NAME] Question 12:21 PM Thank you for checking in [PERSON_NAME] 😀 I was…" at bounding box center [315, 86] width 247 height 65
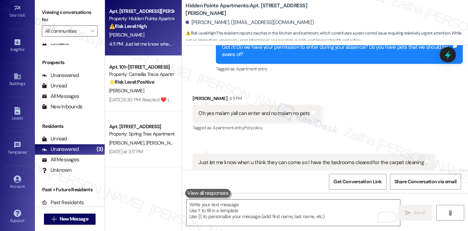
scroll to position [455, 0]
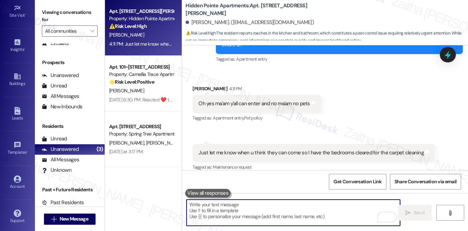
click at [225, 214] on textarea "To enrich screen reader interactions, please activate Accessibility in Grammarl…" at bounding box center [294, 213] width 214 height 26
paste textarea "Thank you for confirming. I’ll go ahead and finalize the work order for carpet …"
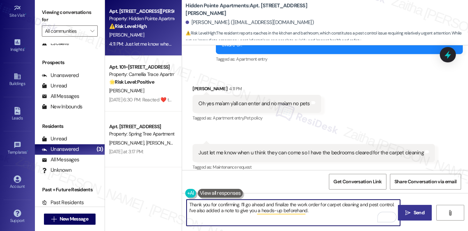
click at [257, 204] on textarea "Thank you for confirming. I’ll go ahead and finalize the work order for carpet …" at bounding box center [294, 213] width 214 height 26
click at [241, 206] on textarea "Thank you for confirming. I’ll go ahead and finalize the work order for carpet …" at bounding box center [294, 213] width 214 height 26
click at [286, 203] on textarea "Thank you for confirming. I’ll go ahead and finalize the work order for carpet …" at bounding box center [294, 213] width 214 height 26
click at [298, 210] on textarea "Thank you for confirming. I’ve submitted the work order for carpet cleaning and…" at bounding box center [294, 213] width 214 height 26
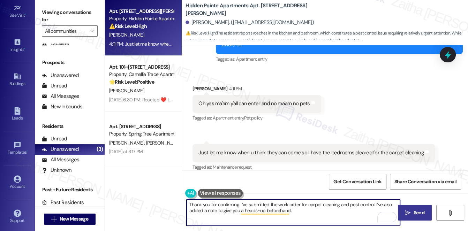
paste textarea "Is there anything else I can assist you with?"
click at [374, 210] on textarea "Thank you for confirming. I’ve submitted the work order for carpet cleaning and…" at bounding box center [294, 213] width 214 height 26
click at [373, 204] on textarea "Thank you for confirming. I’ve submitted the work order for carpet cleaning and…" at bounding box center [294, 213] width 214 height 26
drag, startPoint x: 189, startPoint y: 205, endPoint x: 213, endPoint y: 219, distance: 27.4
click at [213, 219] on textarea "Thank you for confirming. I’ve submitted the work order for carpet cleaning and…" at bounding box center [294, 213] width 214 height 26
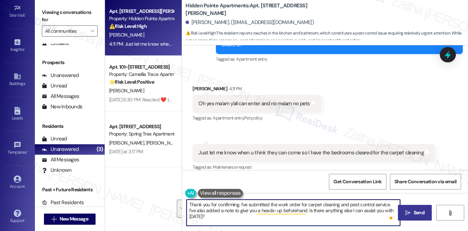
click at [211, 217] on textarea "Thank you for confirming. I’ve submitted the work order for carpet cleaning and…" at bounding box center [294, 213] width 214 height 26
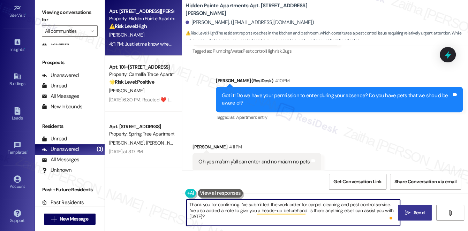
scroll to position [391, 0]
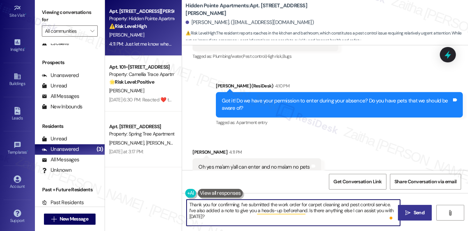
type textarea "Thank you for confirming. I’ve submitted the work order for carpet cleaning and…"
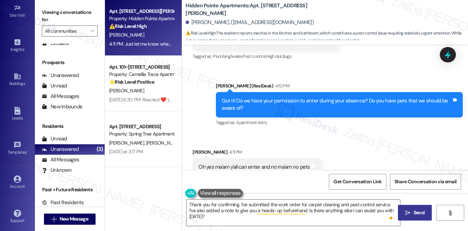
click at [423, 213] on span "Send" at bounding box center [419, 212] width 11 height 7
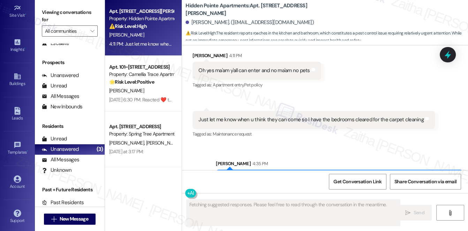
scroll to position [510, 0]
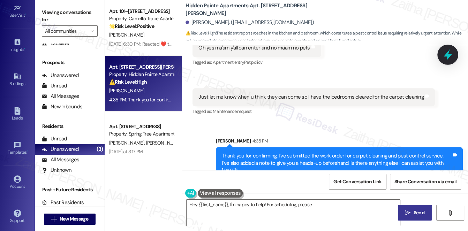
click at [446, 57] on icon at bounding box center [448, 55] width 12 height 12
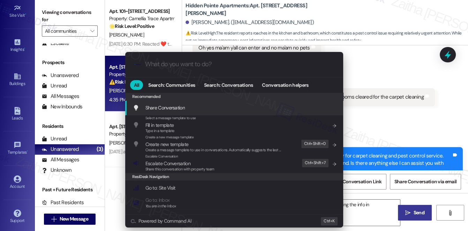
click at [173, 161] on span "Escalate Conversation" at bounding box center [167, 163] width 45 height 6
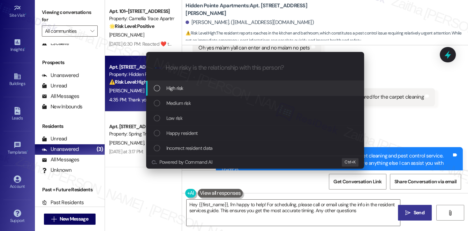
click at [181, 103] on span "Medium risk" at bounding box center [178, 103] width 24 height 8
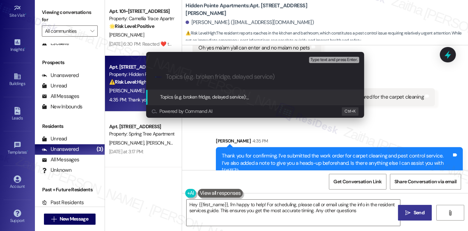
type textarea "Hey {{first_name}}, I'm happy to help! For scheduling, please call or email usi…"
paste input "125477"
paste input "#125476 – Carpet Cleaning"
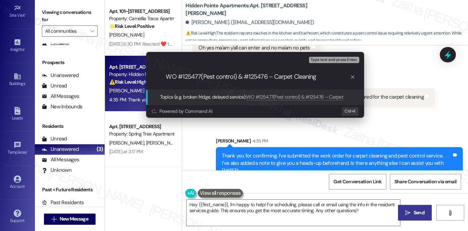
click at [272, 77] on input "WO #125477(Pest control) & #125476 – Carpet Cleaning" at bounding box center [258, 76] width 184 height 7
click at [199, 75] on input "WO #125477(Pest control) & #125476(Carpet Cleaning" at bounding box center [258, 76] width 184 height 7
click at [267, 77] on input "WO #125477 (Pest control) & #125476(Carpet Cleaning" at bounding box center [258, 76] width 184 height 7
click at [319, 75] on input "WO #125477 (Pest control) & #125476 (Carpet Cleaning" at bounding box center [258, 76] width 184 height 7
type input "WO #125477 (Pest control) & #125476 (Carpet Cleaning) Filed by ResiDesk"
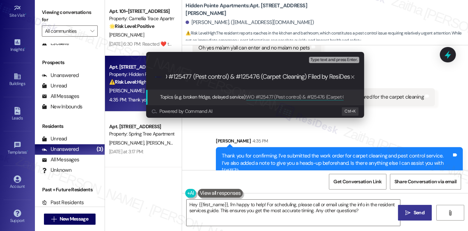
scroll to position [0, 13]
click at [212, 77] on input "WO #125477 (Pest control) & #125476 (Carpet Cleaning) Filed by ResiDesk" at bounding box center [258, 76] width 184 height 7
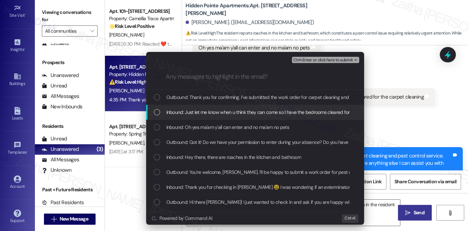
click at [220, 111] on span "Inbound: Just let me know when u think they can come so I have the bedrooms cle…" at bounding box center [278, 112] width 224 height 8
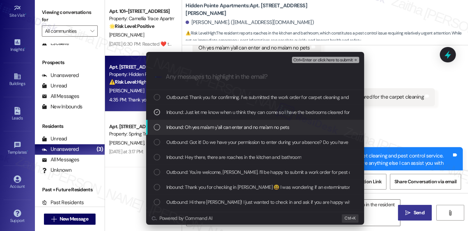
click at [223, 127] on span "Inbound: Oh yes ma'am y'all can enter and no ma'am no pets" at bounding box center [227, 127] width 123 height 8
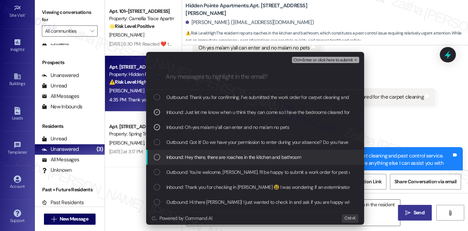
click at [217, 156] on span "Inbound: Hey there, there are roaches in the kitchen and bathroom" at bounding box center [233, 157] width 135 height 8
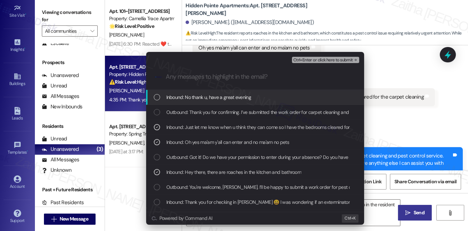
click at [217, 188] on span "Outbound: You're welcome, [PERSON_NAME]. I’ll be happy to submit a work order f…" at bounding box center [393, 187] width 455 height 8
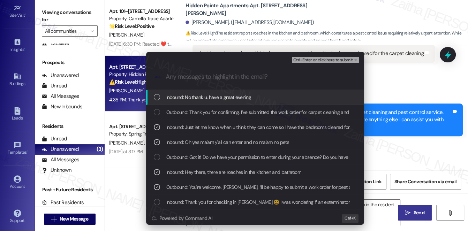
scroll to position [559, 0]
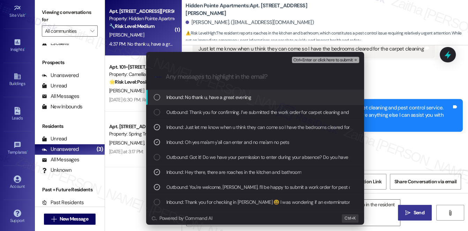
click at [217, 188] on span "Outbound: You're welcome, [PERSON_NAME]. I’ll be happy to submit a work order f…" at bounding box center [393, 187] width 455 height 8
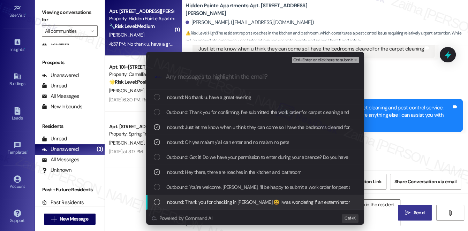
click at [220, 201] on span "Inbound: Thank you for checking in [PERSON_NAME] 😀 I was wondering if an exterm…" at bounding box center [325, 202] width 318 height 8
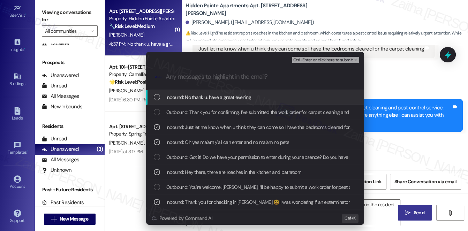
click at [306, 58] on span "Ctrl+Enter or click here to submit" at bounding box center [323, 60] width 60 height 5
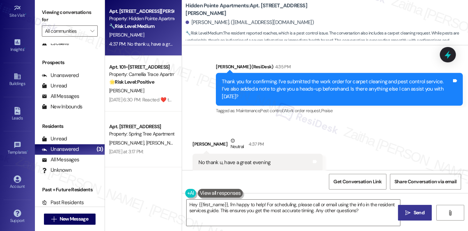
scroll to position [587, 0]
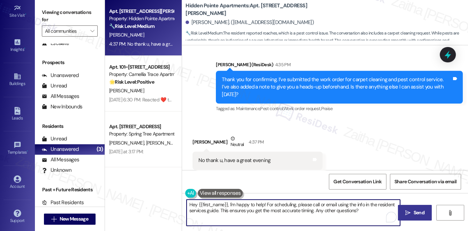
drag, startPoint x: 228, startPoint y: 205, endPoint x: 187, endPoint y: 204, distance: 40.8
click at [187, 204] on textarea "Hey {{first_name}}, I'm happy to help! For scheduling, please call or email usi…" at bounding box center [294, 213] width 214 height 26
drag, startPoint x: 225, startPoint y: 204, endPoint x: 330, endPoint y: 211, distance: 105.2
click at [330, 211] on textarea "I'm happy to help! For scheduling, please call or email using the info in the r…" at bounding box center [294, 213] width 214 height 26
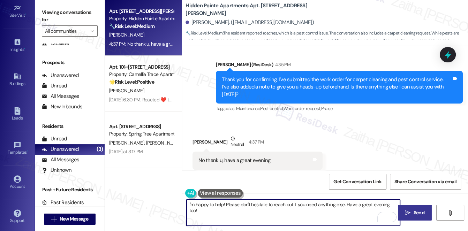
type textarea "I'm happy to help! Please don't hesitate to reach out if you need anything else…"
click at [414, 212] on span "Send" at bounding box center [419, 212] width 11 height 7
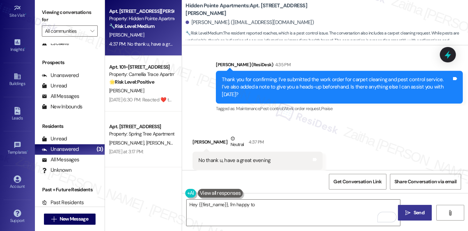
scroll to position [586, 0]
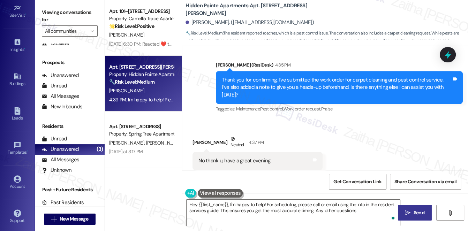
type textarea "Hey {{first_name}}, I'm happy to help! For scheduling, please call or email usi…"
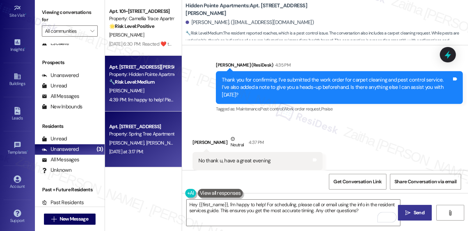
click at [160, 148] on div "[DATE] at 3:17 PM: [DATE] at 3:17 PM:" at bounding box center [141, 151] width 66 height 9
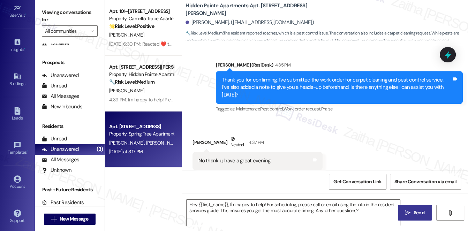
type textarea "Fetching suggested responses. Please feel free to read through the conversation…"
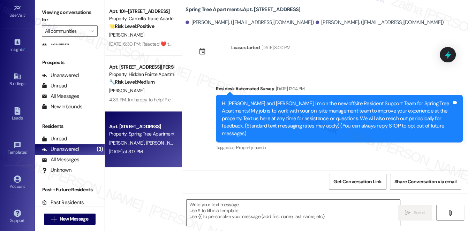
scroll to position [50, 0]
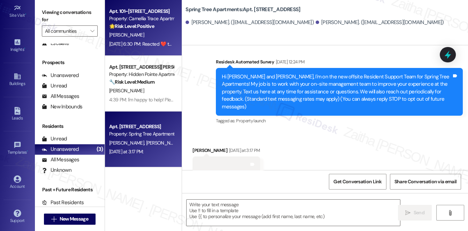
click at [168, 38] on div "[PERSON_NAME]" at bounding box center [141, 35] width 66 height 9
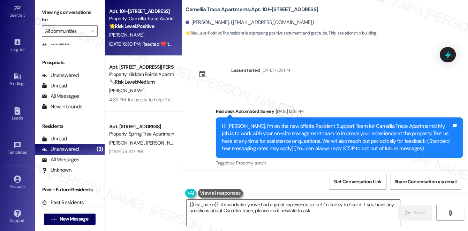
type textarea "{{first_name}}, it sounds like you've had a great experience so far! I'm happy …"
